Goal: Entertainment & Leisure: Consume media (video, audio)

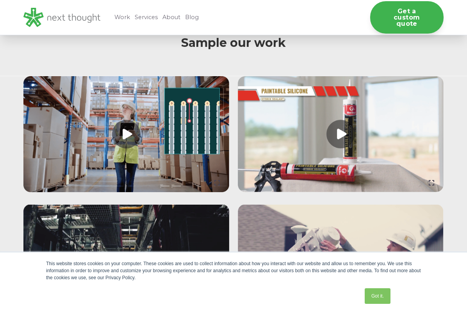
scroll to position [771, 0]
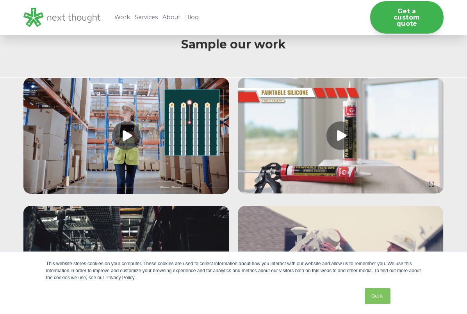
click at [340, 127] on link at bounding box center [341, 136] width 206 height 116
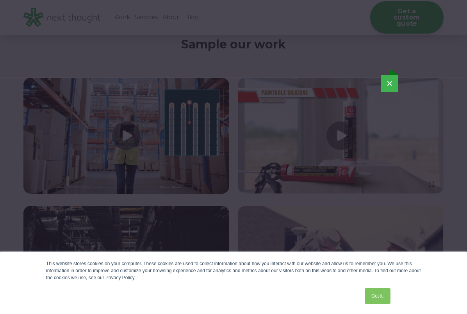
click at [384, 84] on button "×" at bounding box center [389, 83] width 17 height 17
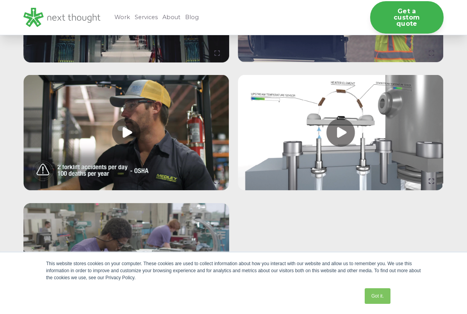
scroll to position [1031, 0]
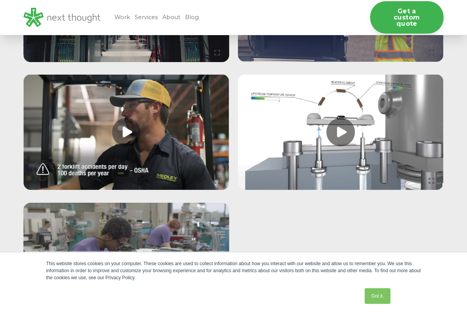
click at [334, 128] on link at bounding box center [341, 133] width 206 height 116
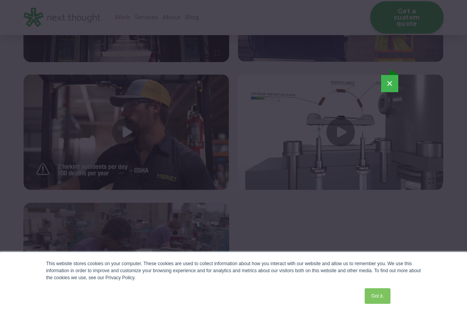
click at [394, 87] on button "×" at bounding box center [389, 83] width 17 height 17
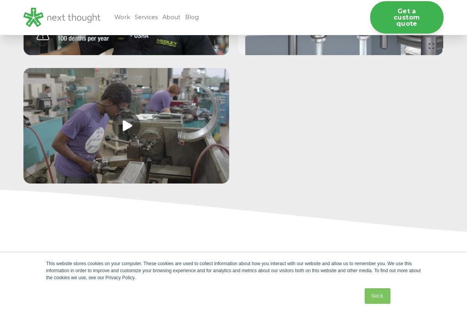
scroll to position [1168, 0]
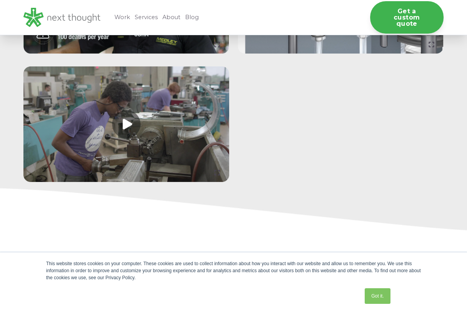
click at [124, 126] on link at bounding box center [126, 124] width 206 height 116
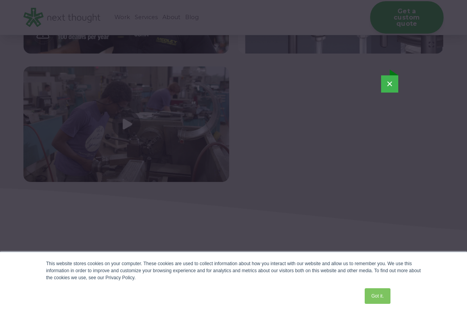
click at [388, 84] on button "×" at bounding box center [389, 83] width 17 height 17
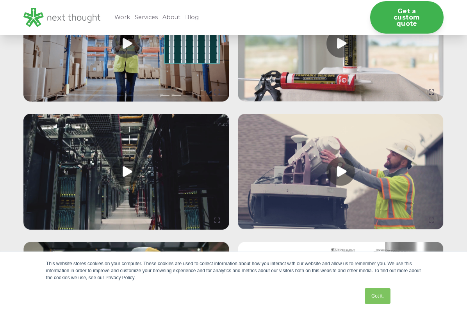
scroll to position [863, 0]
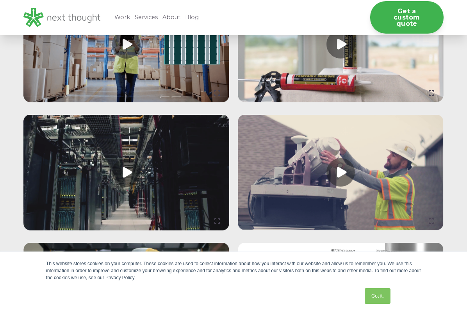
click at [123, 179] on link at bounding box center [126, 173] width 206 height 116
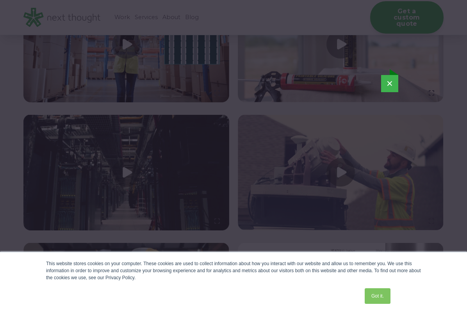
click at [384, 88] on button "×" at bounding box center [389, 83] width 17 height 17
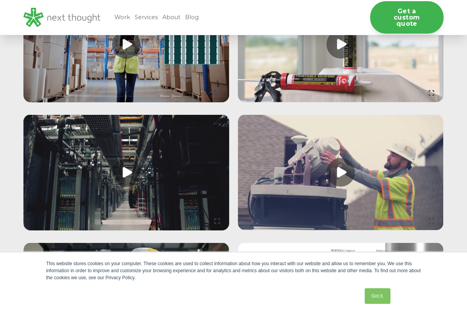
click at [344, 170] on link at bounding box center [341, 173] width 206 height 116
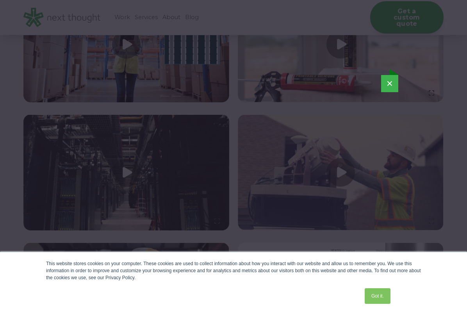
click at [386, 82] on button "×" at bounding box center [389, 83] width 17 height 17
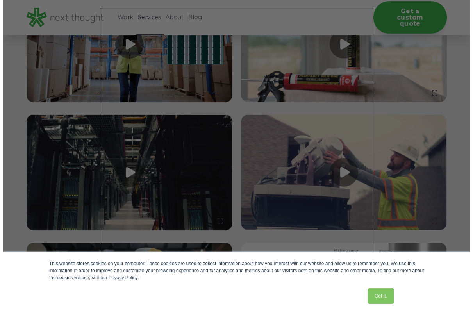
scroll to position [854, 0]
